Goal: Transaction & Acquisition: Purchase product/service

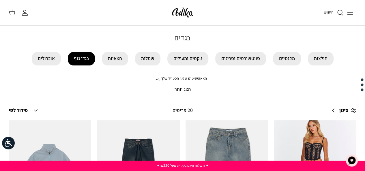
click at [77, 63] on link "בגדי גוף" at bounding box center [81, 59] width 27 height 14
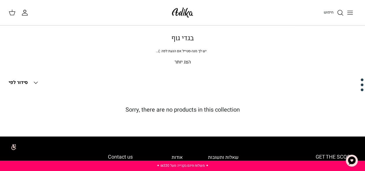
click at [183, 60] on p "הצג יותר" at bounding box center [183, 62] width 348 height 7
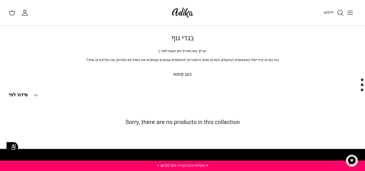
click at [329, 12] on span "חיפוש" at bounding box center [329, 12] width 10 height 5
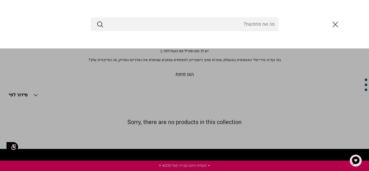
click at [335, 22] on icon "סגור" at bounding box center [335, 25] width 10 height 10
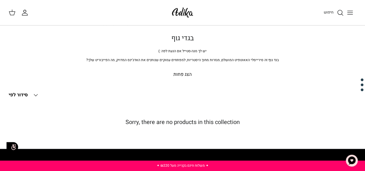
click at [351, 13] on icon "Toggle menu" at bounding box center [349, 12] width 7 height 7
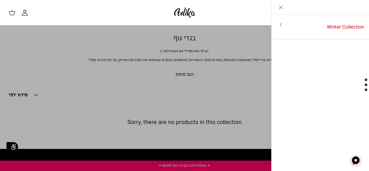
click at [279, 9] on line "Close" at bounding box center [280, 7] width 3 height 3
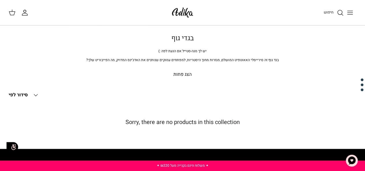
click at [337, 13] on circle "חיפוש" at bounding box center [339, 12] width 5 height 5
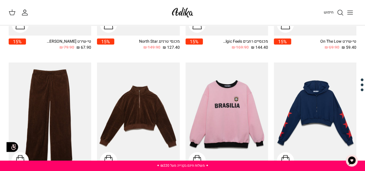
scroll to position [593, 0]
